Goal: Information Seeking & Learning: Learn about a topic

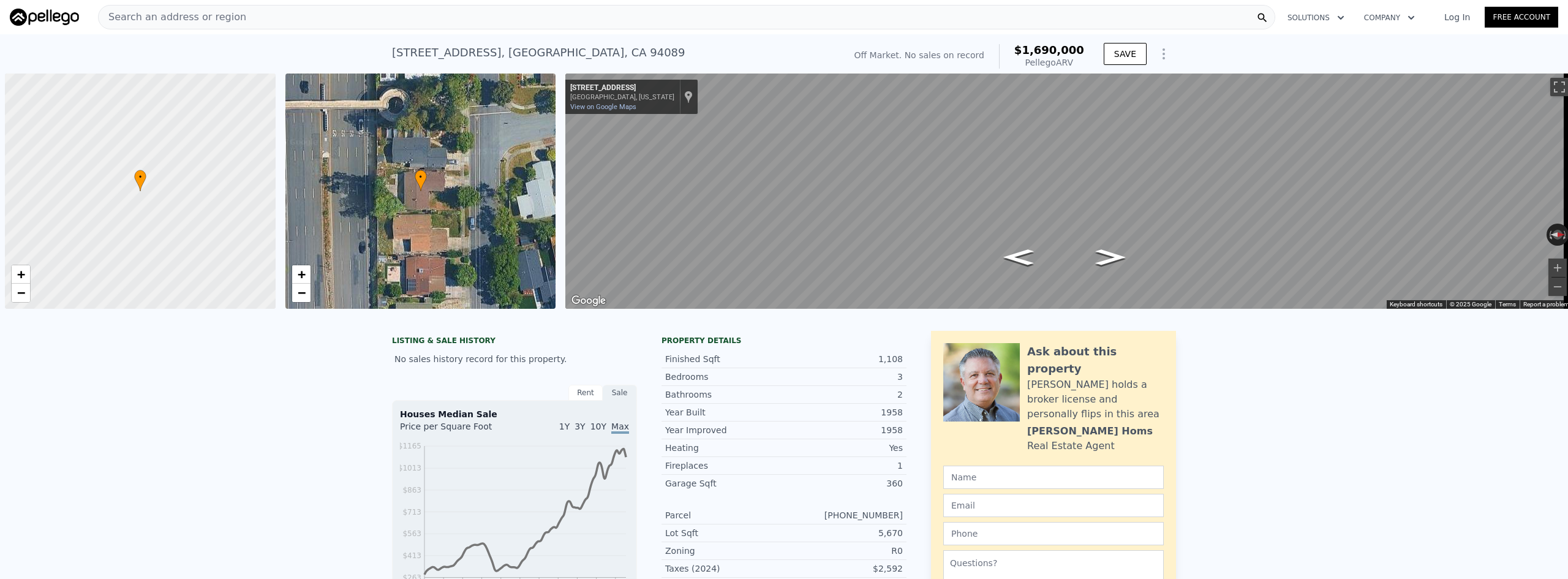
scroll to position [0, 4]
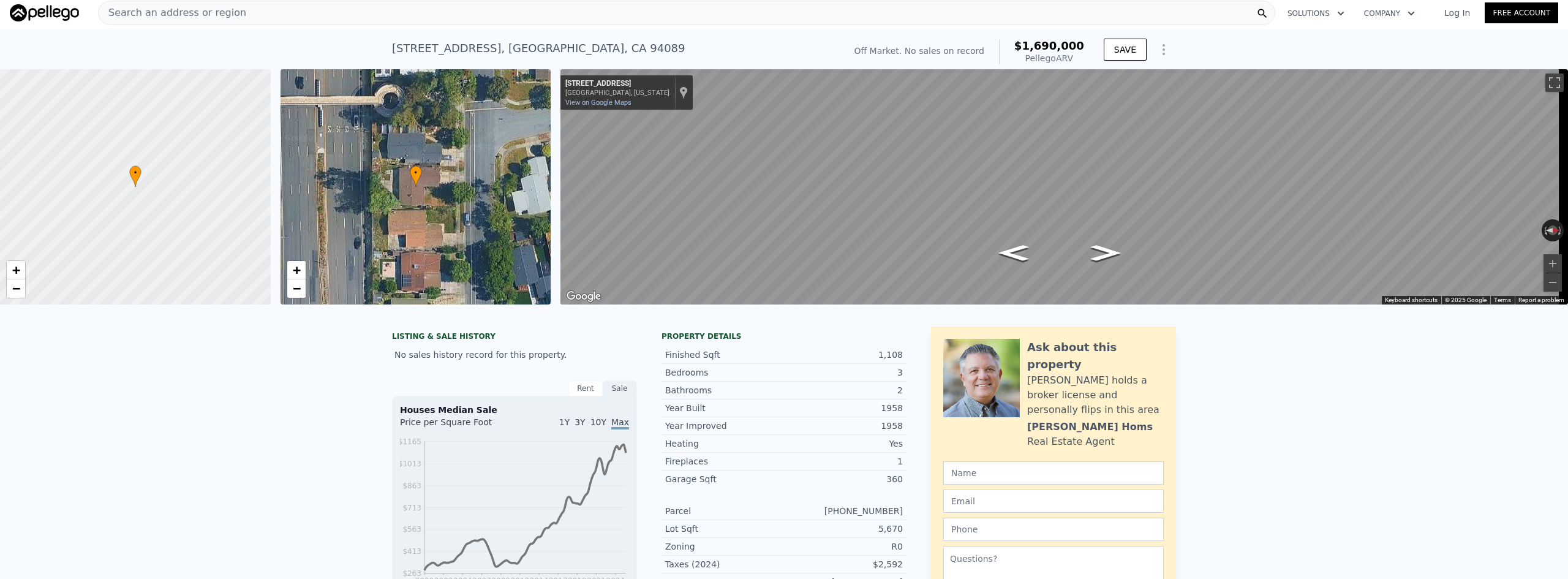
click at [305, 11] on div "Search an address or region" at bounding box center [687, 12] width 1177 height 24
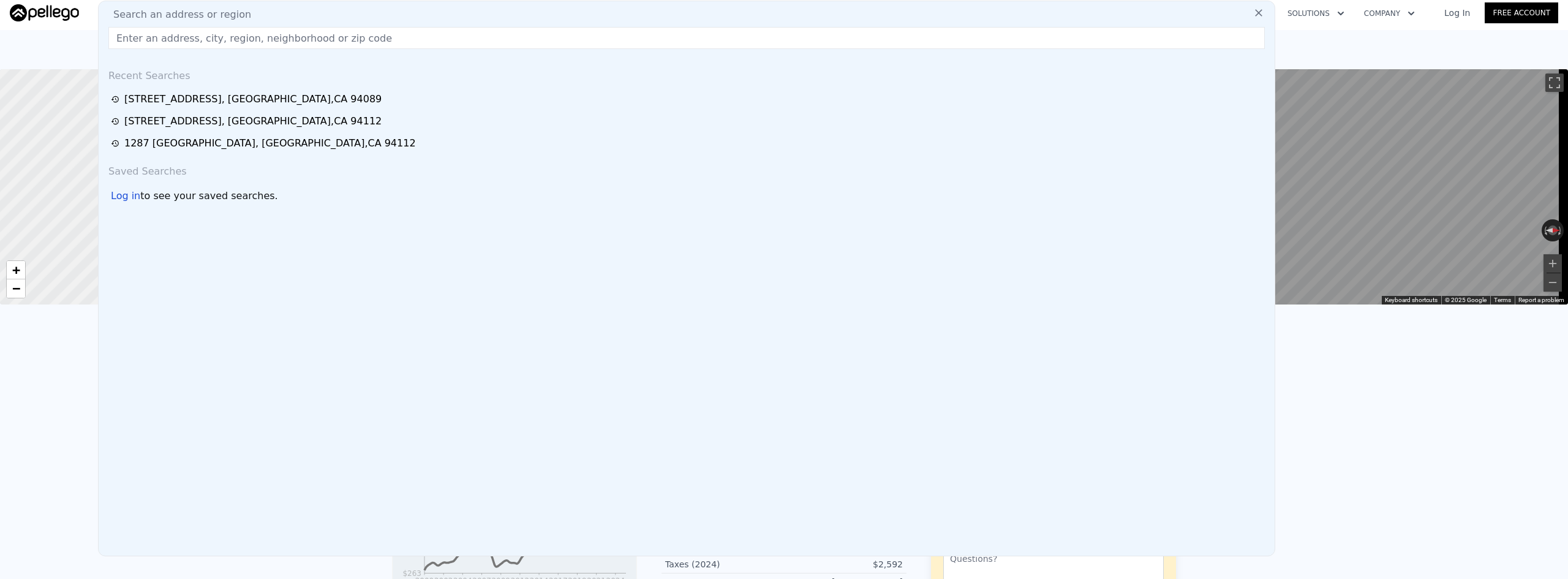
click at [304, 40] on input "text" at bounding box center [687, 37] width 1156 height 22
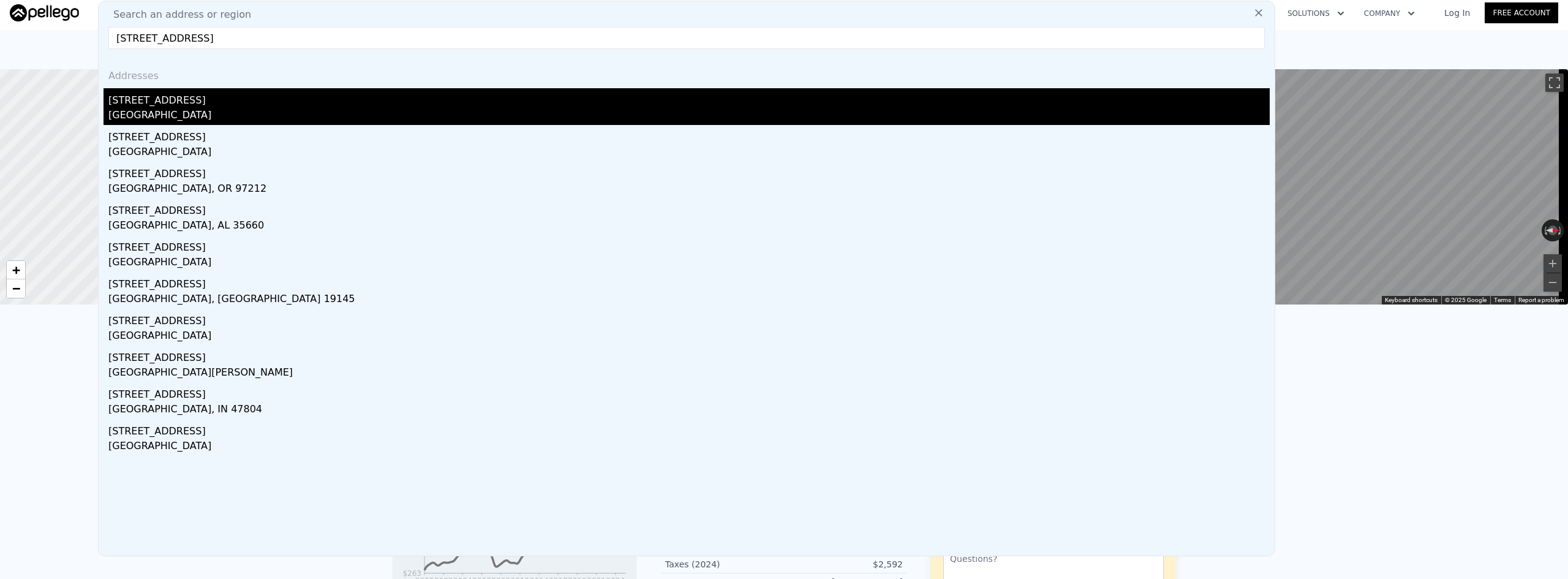
type input "[STREET_ADDRESS]"
click at [269, 104] on div "[STREET_ADDRESS]" at bounding box center [689, 98] width 1161 height 20
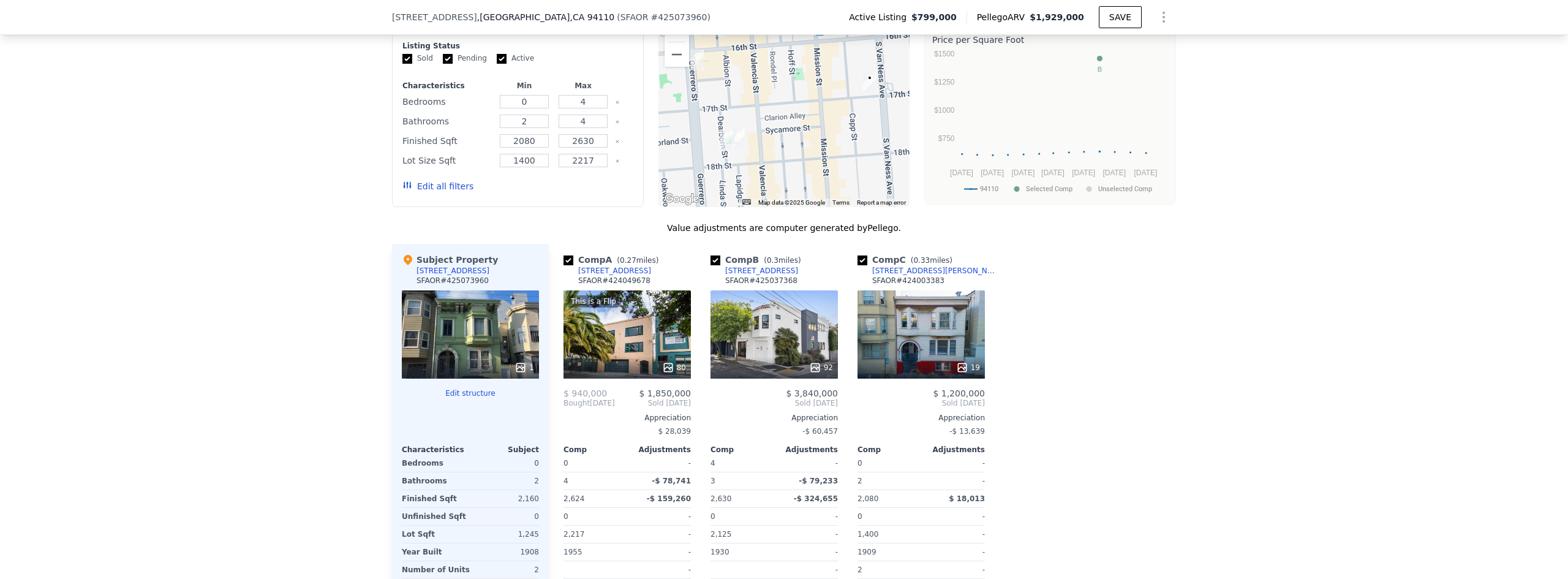
scroll to position [1225, 0]
click at [623, 350] on div "This is a Flip 80" at bounding box center [627, 334] width 128 height 88
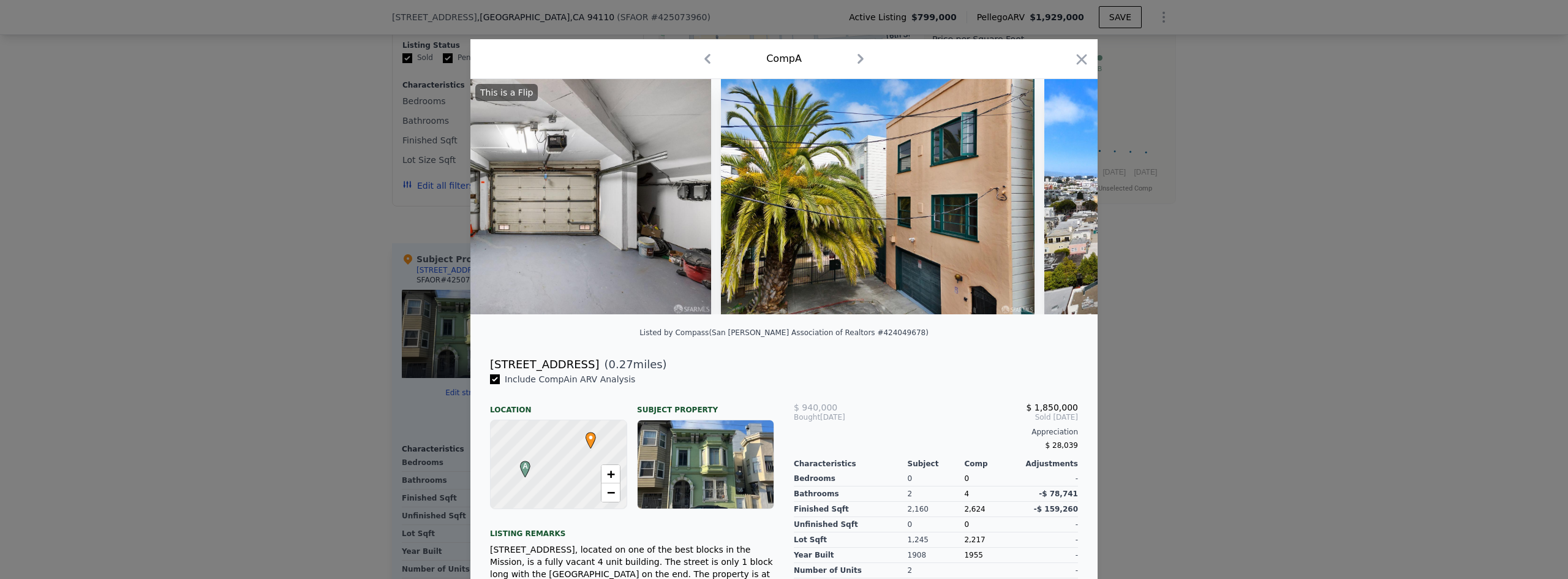
scroll to position [0, 25372]
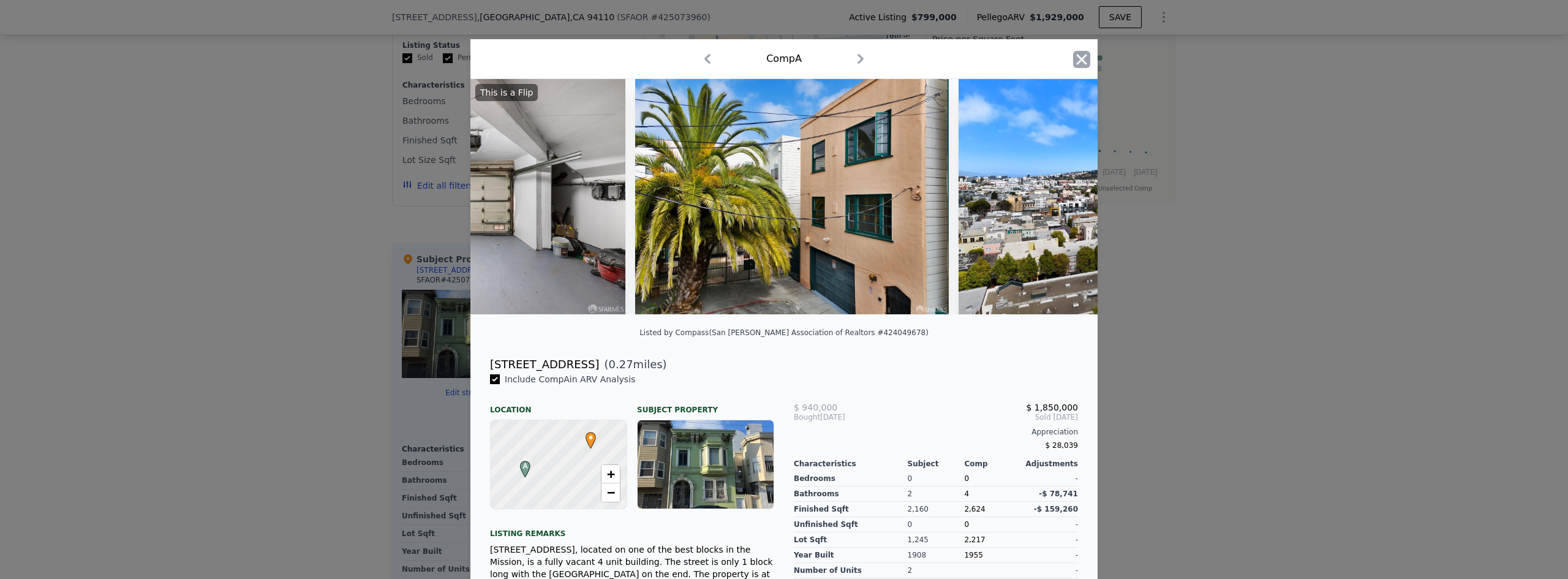
click at [1077, 58] on icon "button" at bounding box center [1082, 59] width 11 height 11
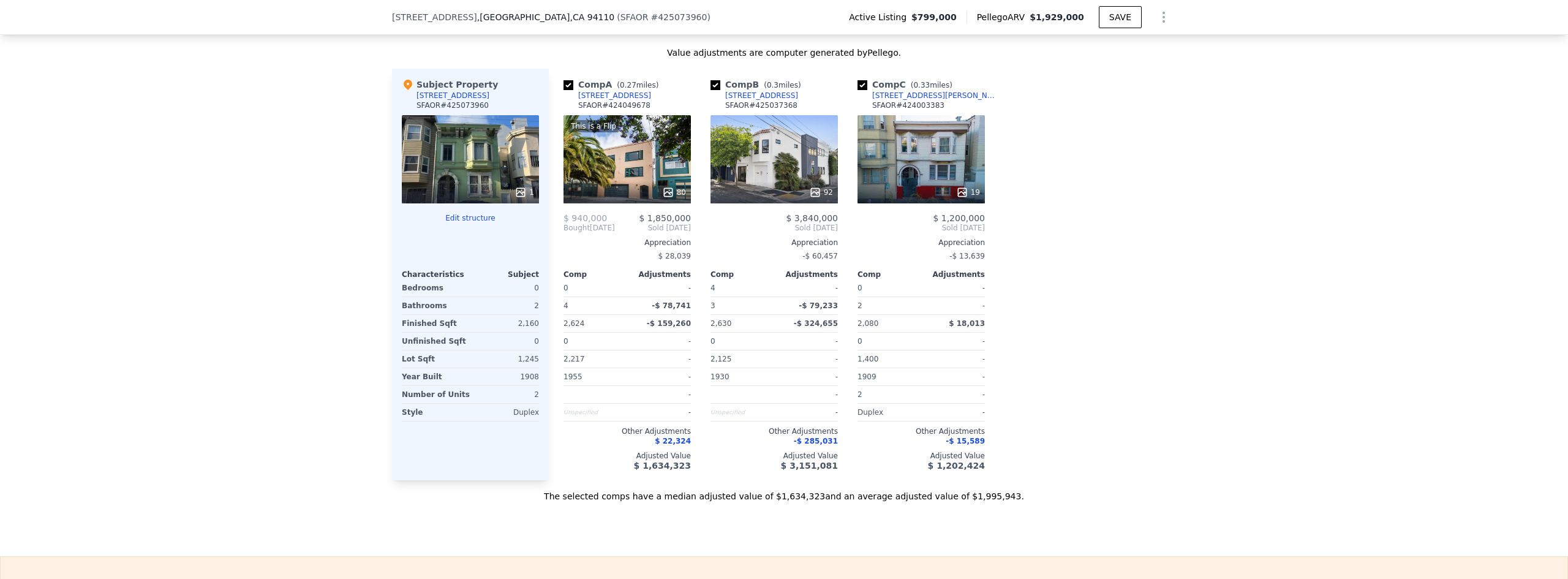
scroll to position [1409, 0]
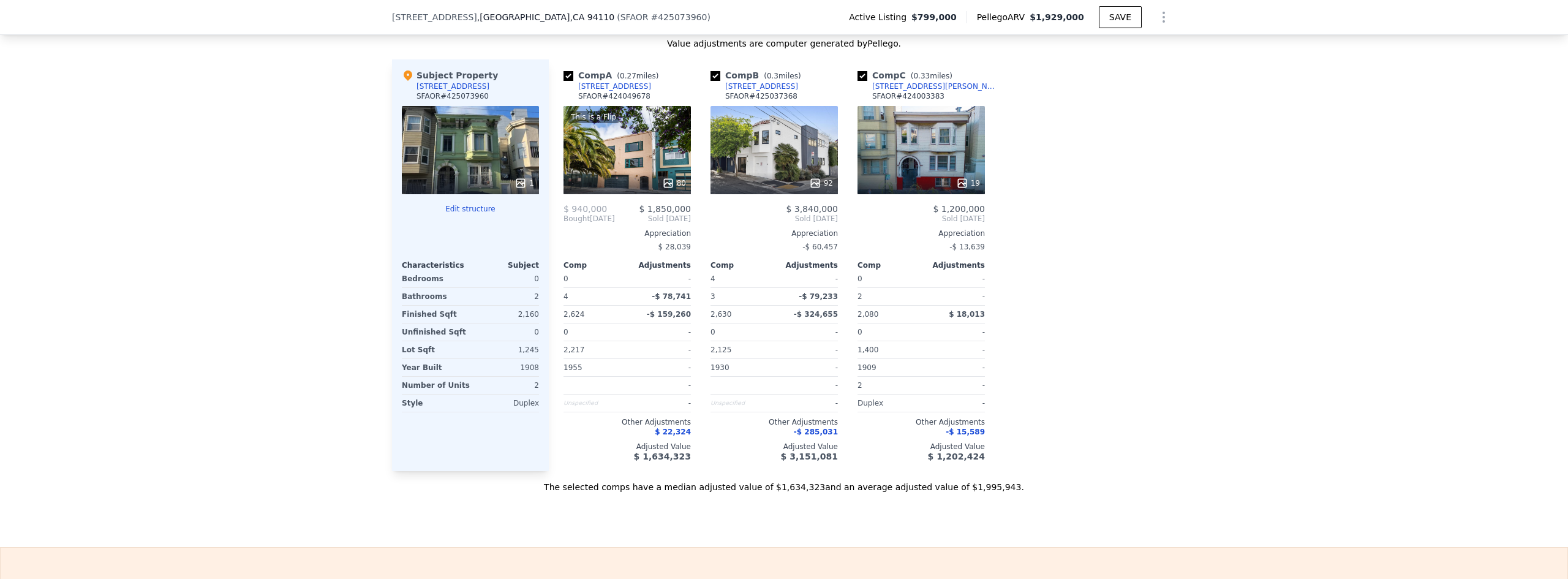
click at [929, 169] on div "19" at bounding box center [920, 150] width 128 height 88
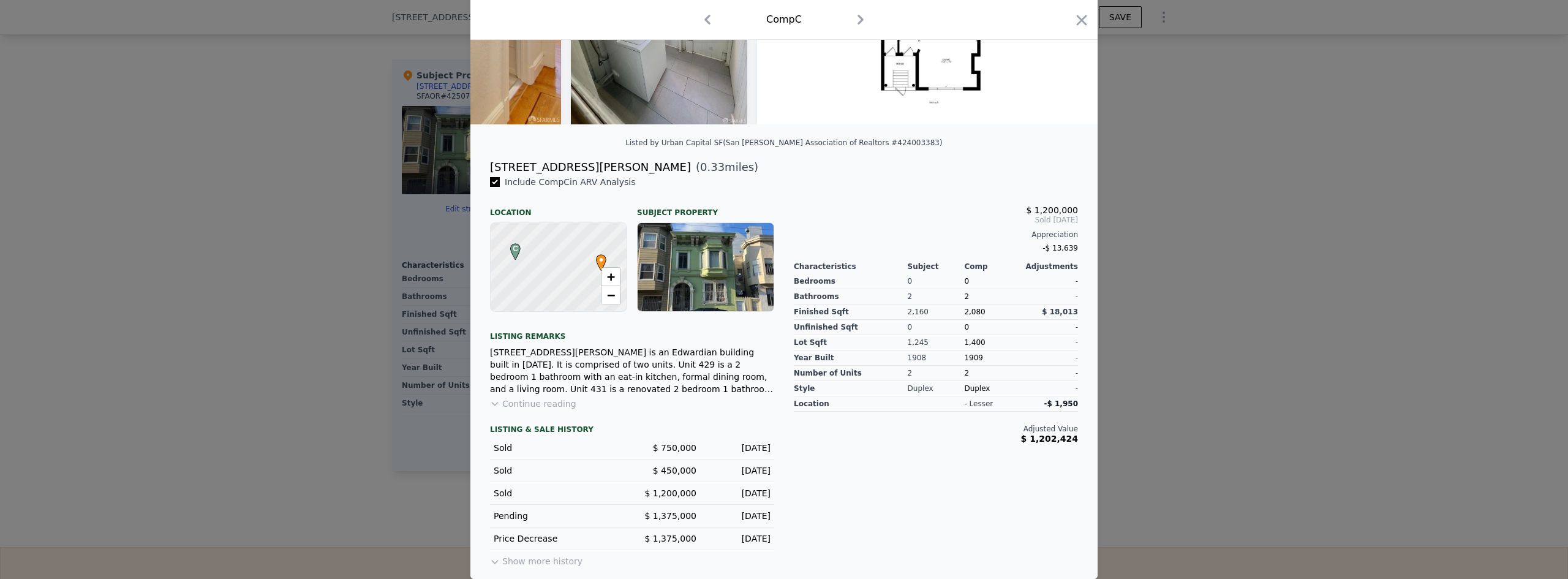
scroll to position [198, 0]
click at [545, 401] on button "Continue reading" at bounding box center [532, 404] width 87 height 12
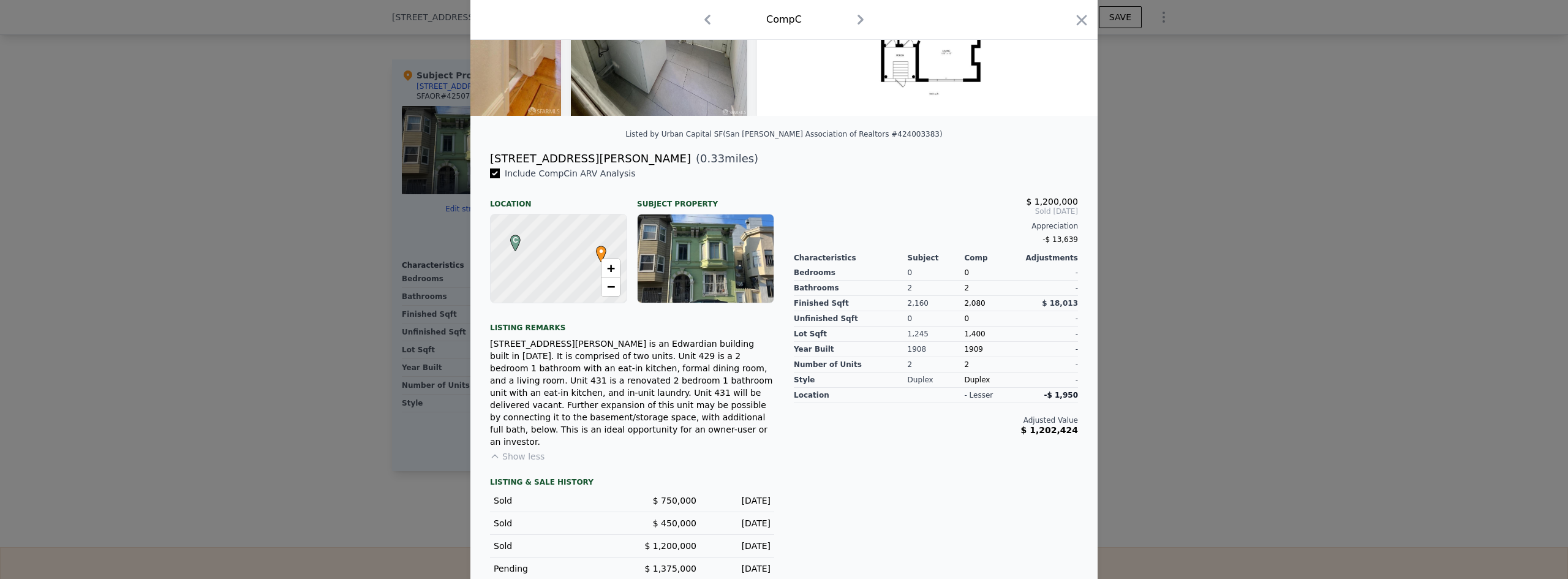
click at [229, 348] on div at bounding box center [784, 289] width 1568 height 579
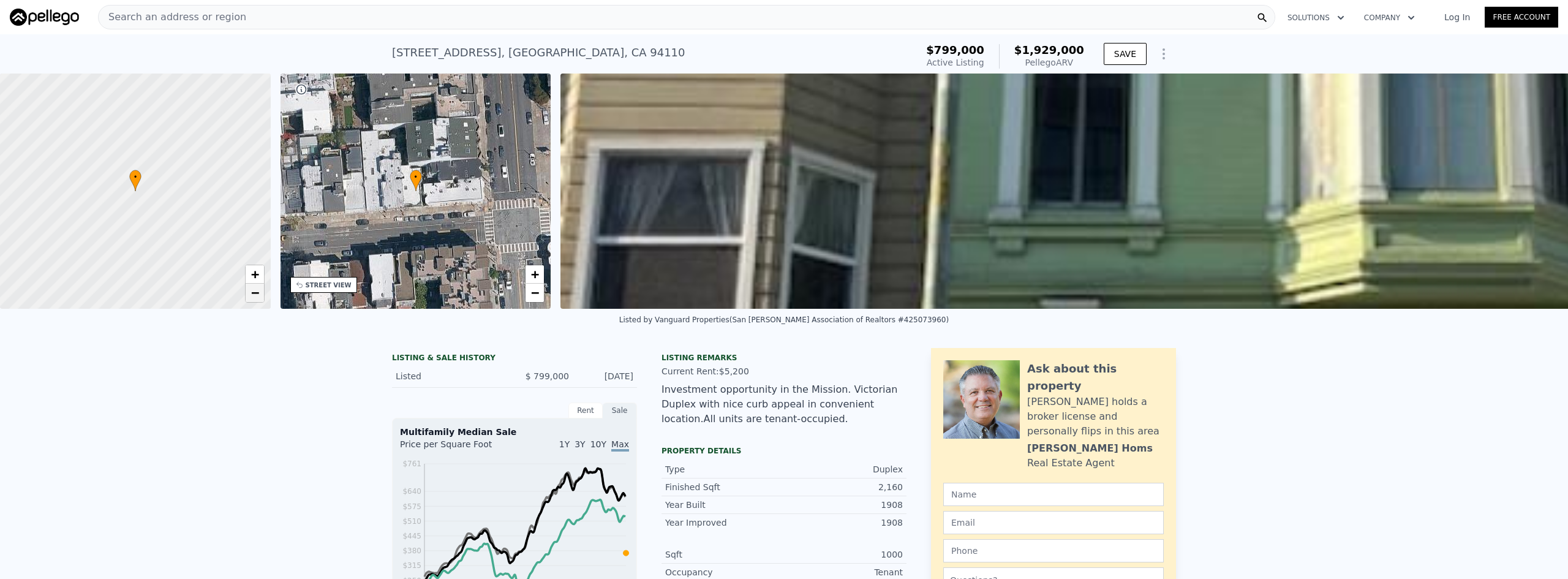
click at [260, 292] on link "−" at bounding box center [254, 293] width 19 height 19
click at [260, 293] on link "−" at bounding box center [254, 293] width 19 height 19
click at [254, 270] on span "+" at bounding box center [254, 274] width 8 height 15
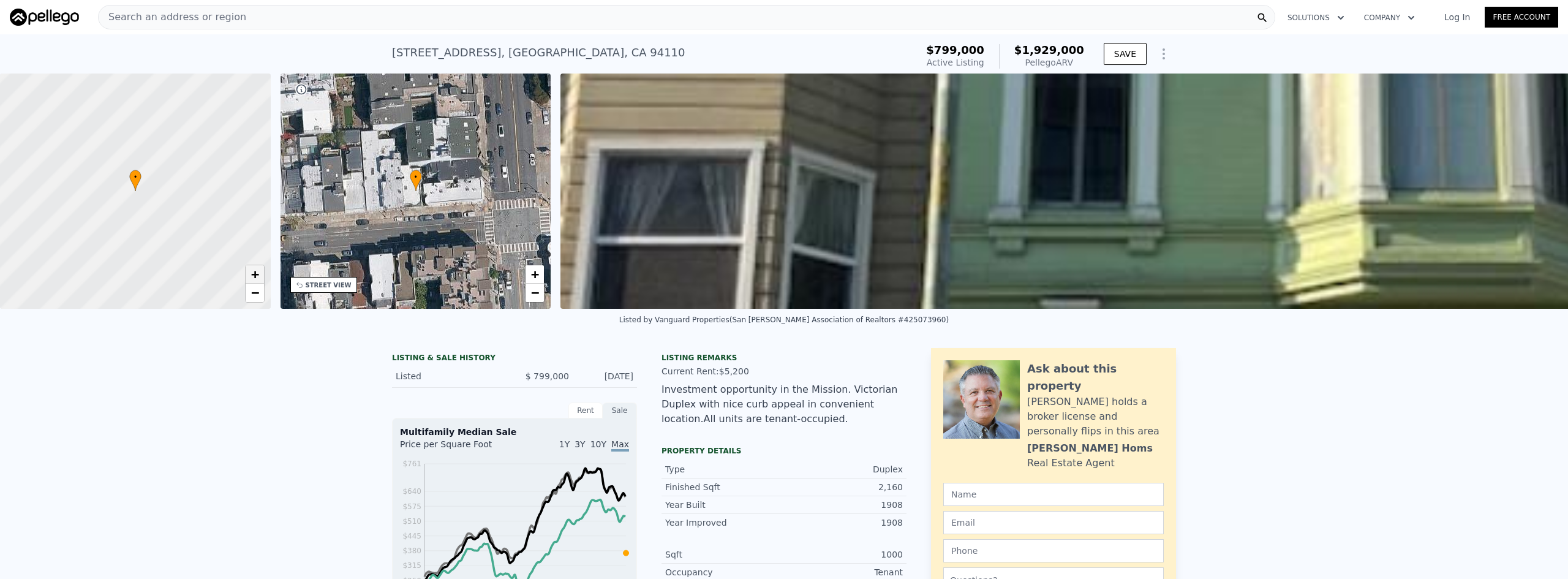
click at [254, 270] on span "+" at bounding box center [254, 274] width 8 height 15
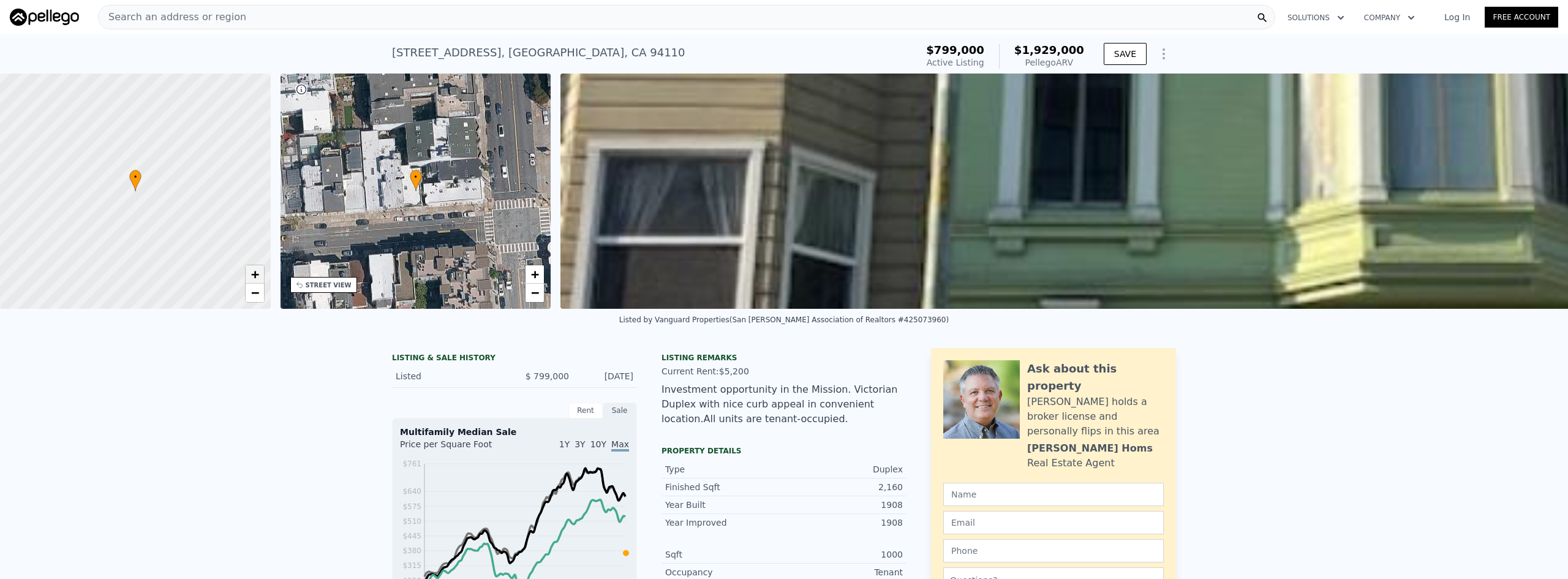
click at [254, 270] on span "+" at bounding box center [254, 274] width 8 height 15
